Goal: Entertainment & Leisure: Consume media (video, audio)

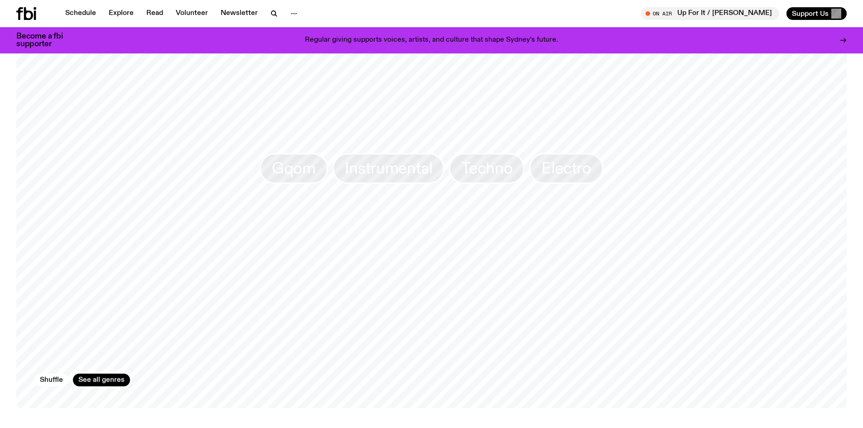
scroll to position [990, 0]
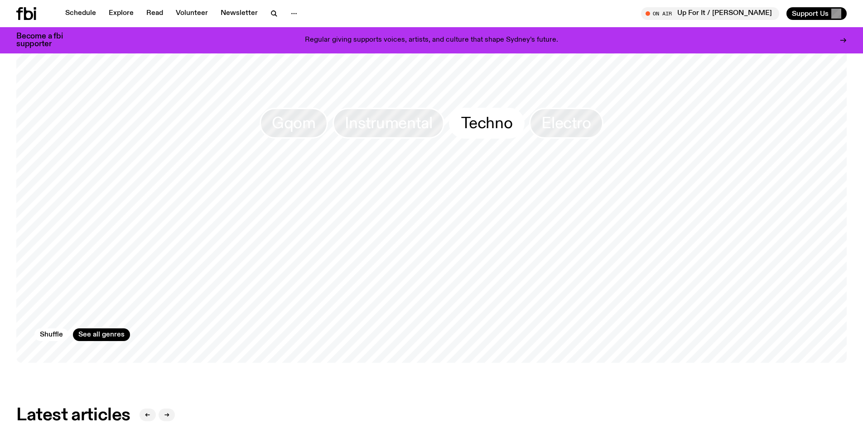
click at [475, 127] on span "Techno" at bounding box center [486, 123] width 51 height 18
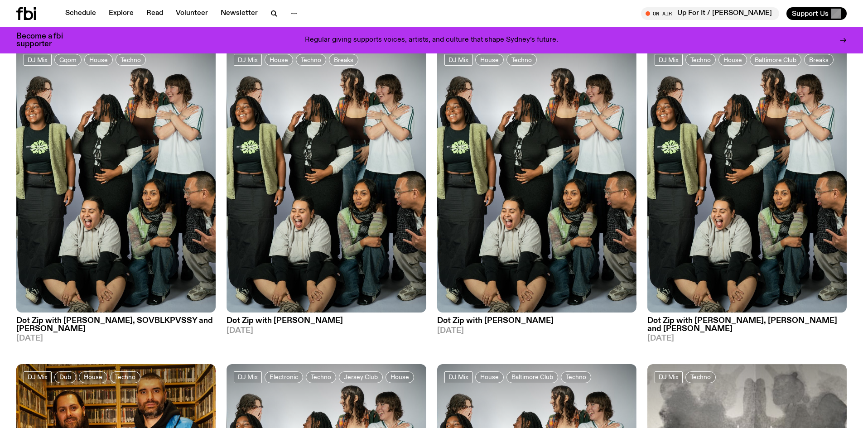
scroll to position [673, 0]
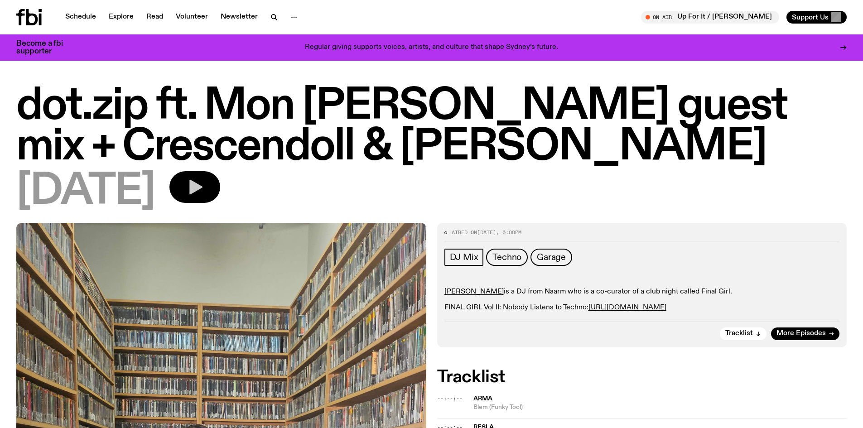
click at [220, 178] on button "button" at bounding box center [194, 187] width 51 height 32
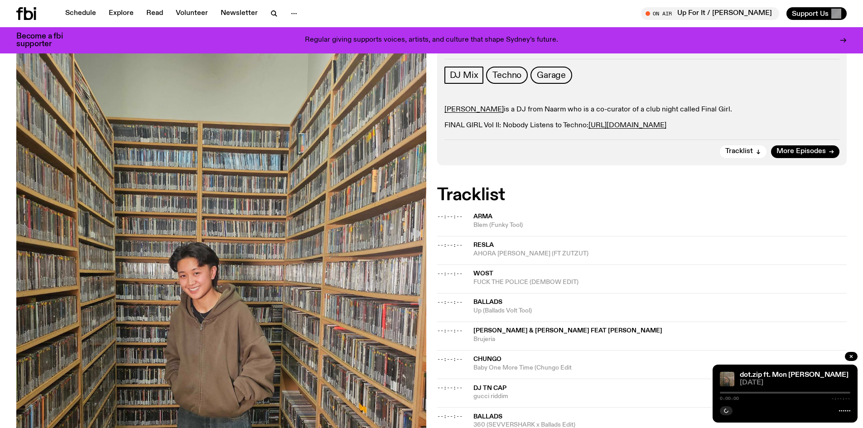
scroll to position [174, 0]
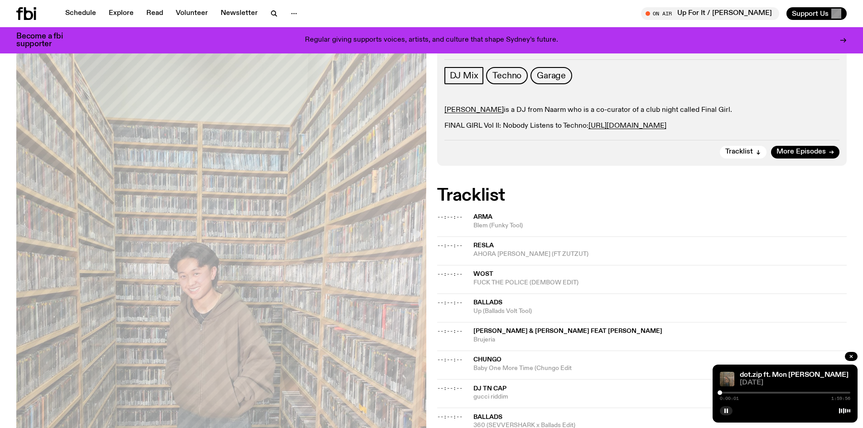
click at [728, 393] on div at bounding box center [785, 393] width 130 height 2
click at [743, 393] on div at bounding box center [785, 393] width 130 height 2
click at [756, 393] on div at bounding box center [785, 393] width 130 height 2
click at [765, 392] on div at bounding box center [785, 393] width 130 height 2
click at [776, 392] on div at bounding box center [785, 393] width 130 height 2
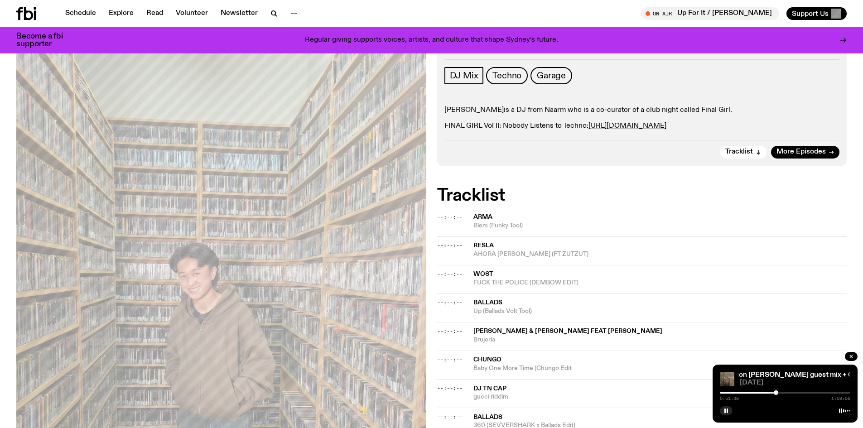
click at [784, 392] on div at bounding box center [785, 393] width 130 height 2
click at [794, 392] on div at bounding box center [785, 393] width 130 height 2
click at [798, 392] on div at bounding box center [785, 393] width 130 height 2
click at [806, 392] on div at bounding box center [785, 393] width 130 height 2
click at [816, 391] on div "1:19:57 1:59:56" at bounding box center [785, 395] width 130 height 11
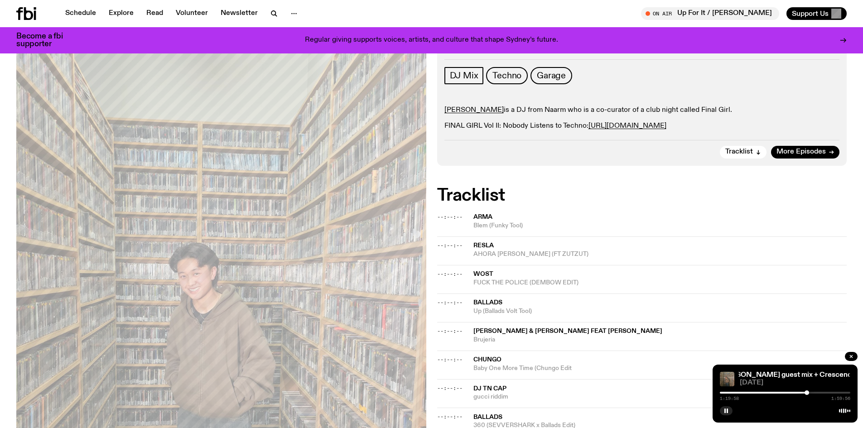
click at [816, 392] on div at bounding box center [785, 393] width 130 height 2
click at [825, 393] on div at bounding box center [785, 393] width 130 height 2
click at [835, 392] on div at bounding box center [785, 393] width 130 height 2
click at [727, 410] on rect "button" at bounding box center [726, 410] width 1 height 5
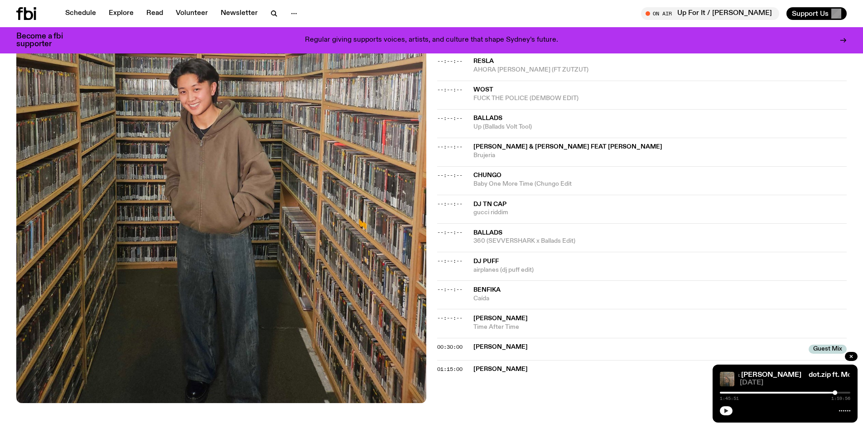
scroll to position [310, 0]
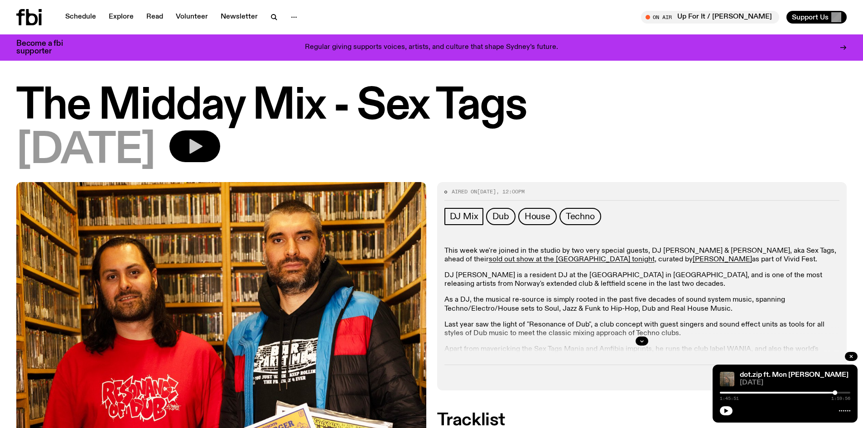
click at [204, 140] on icon "button" at bounding box center [195, 146] width 18 height 18
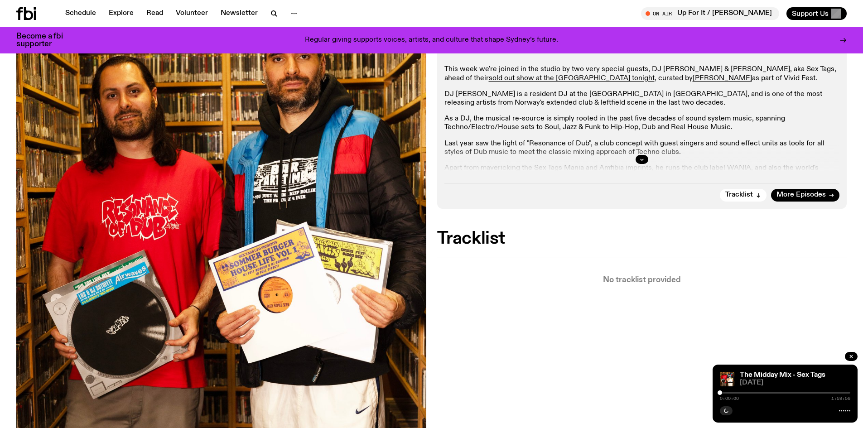
scroll to position [174, 0]
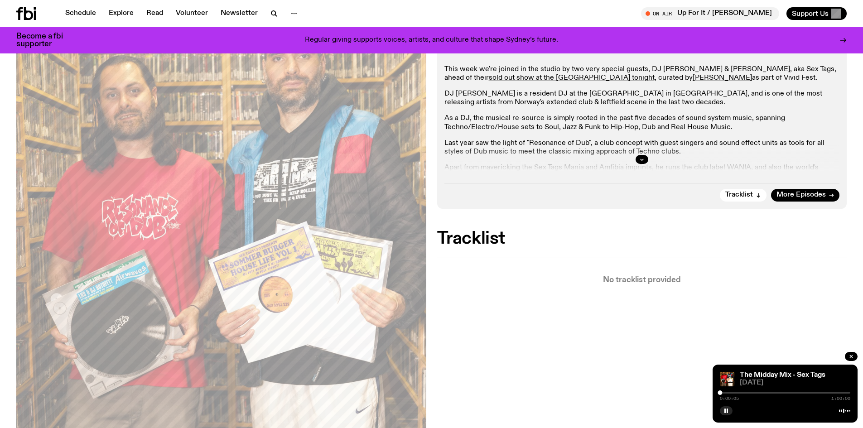
click at [727, 393] on div at bounding box center [785, 393] width 130 height 2
click at [720, 391] on div "0:03:34 1:00:00" at bounding box center [785, 395] width 130 height 11
click at [723, 391] on div "0:03:35 1:00:00" at bounding box center [785, 395] width 130 height 11
drag, startPoint x: 726, startPoint y: 393, endPoint x: 712, endPoint y: 395, distance: 13.9
click at [712, 395] on div "The Midday Mix - Sex Tags 23.05.25 0:00:00 1:00:00" at bounding box center [784, 394] width 145 height 58
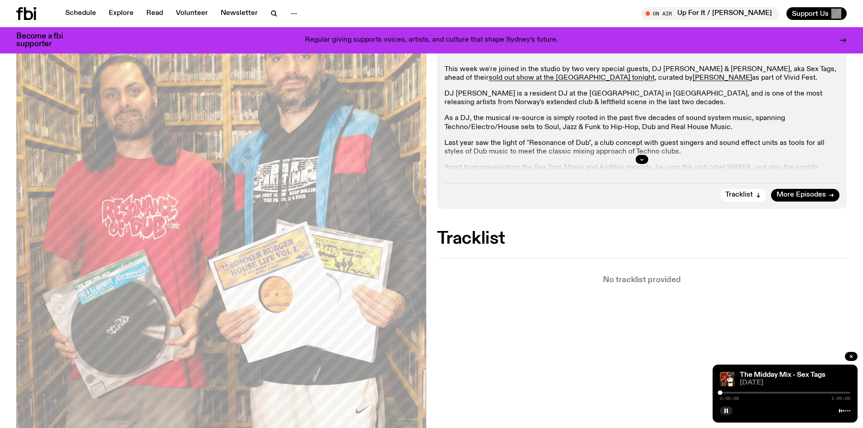
click at [721, 392] on div at bounding box center [720, 392] width 5 height 5
click at [724, 392] on div at bounding box center [785, 393] width 130 height 2
click at [725, 392] on div at bounding box center [725, 392] width 5 height 5
click at [730, 392] on div at bounding box center [785, 393] width 130 height 2
click at [734, 392] on div at bounding box center [785, 393] width 130 height 2
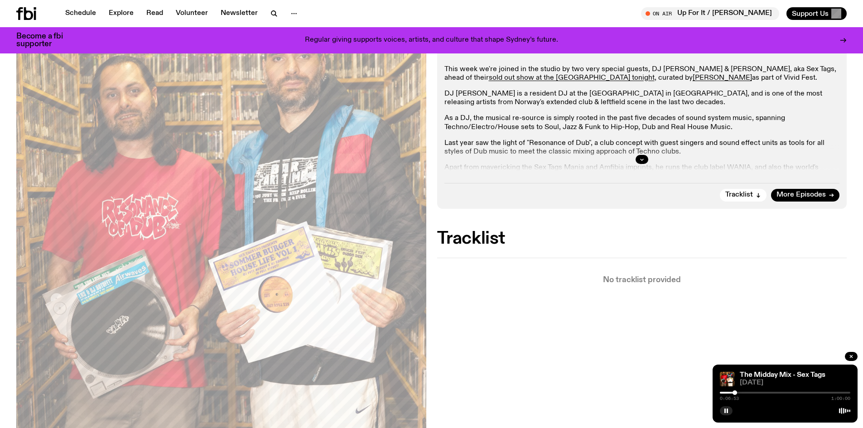
click at [739, 392] on div at bounding box center [785, 393] width 130 height 2
click at [747, 393] on div at bounding box center [785, 393] width 130 height 2
click at [756, 393] on div at bounding box center [785, 393] width 130 height 2
click at [765, 393] on div at bounding box center [785, 393] width 130 height 2
click at [773, 392] on div at bounding box center [785, 393] width 130 height 2
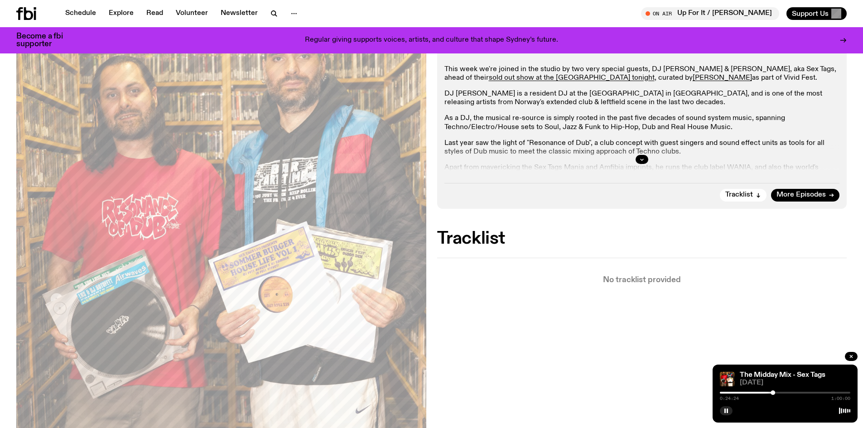
click at [782, 393] on div at bounding box center [785, 393] width 130 height 2
click at [726, 411] on icon "button" at bounding box center [725, 410] width 5 height 5
